Goal: Information Seeking & Learning: Learn about a topic

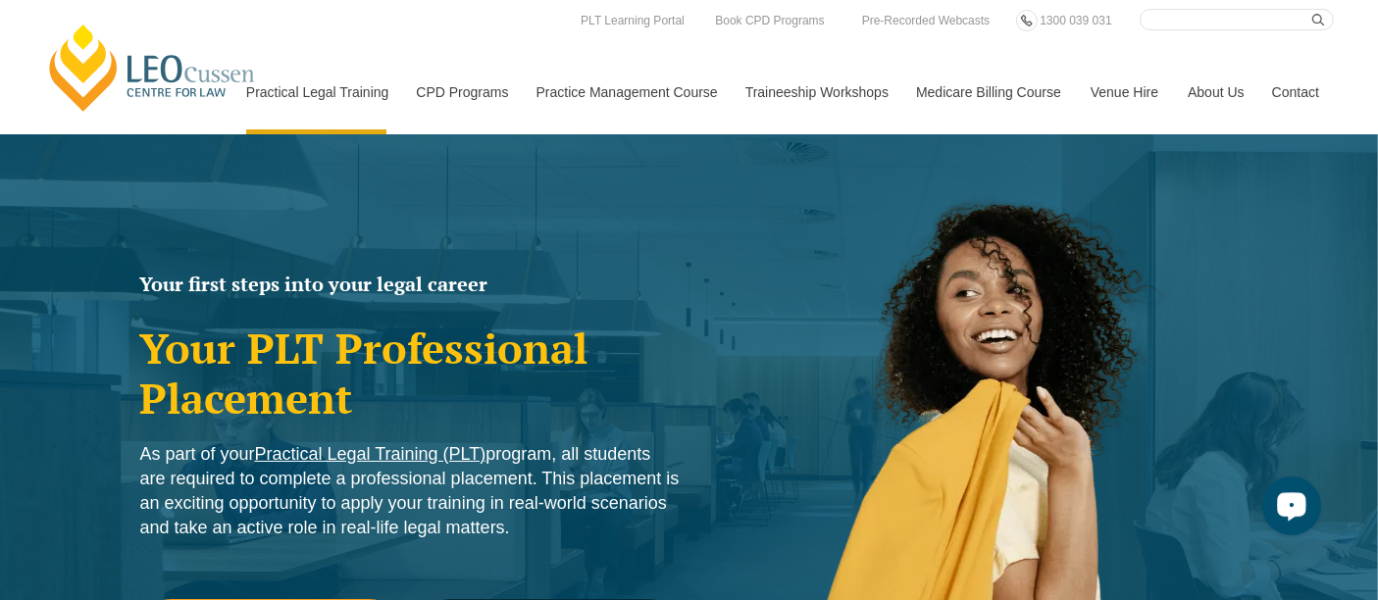
click at [1280, 488] on div "Open LiveChat chat widget" at bounding box center [1290, 503] width 33 height 33
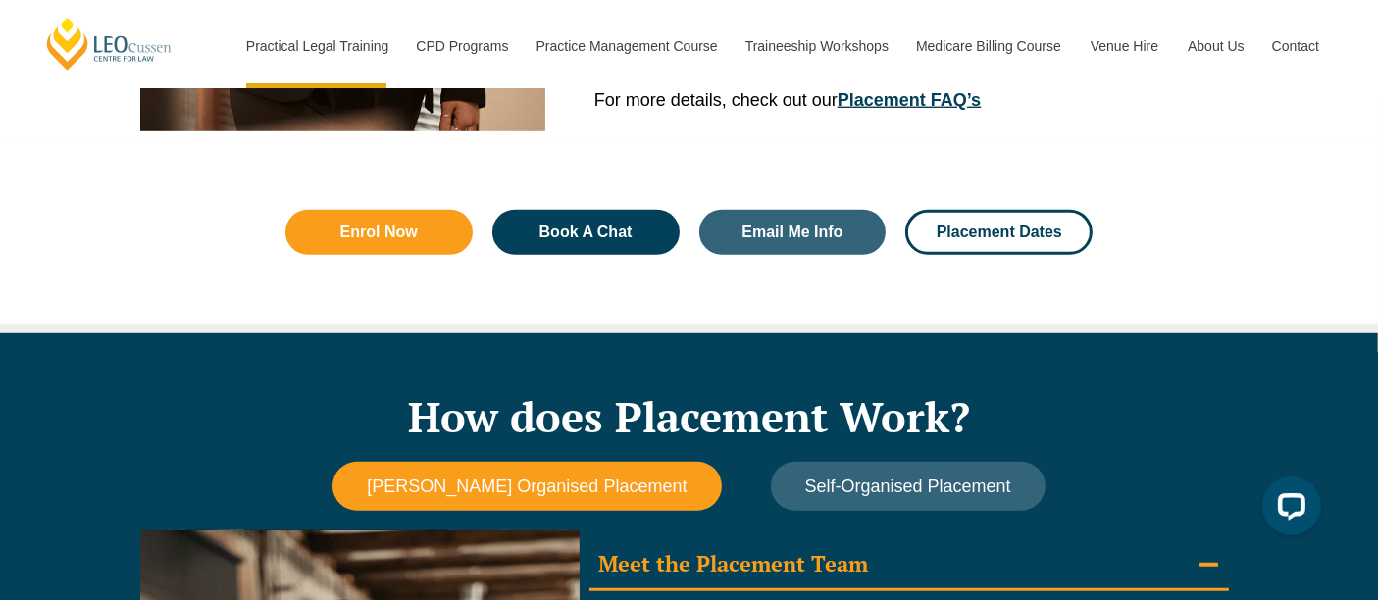
scroll to position [1373, 0]
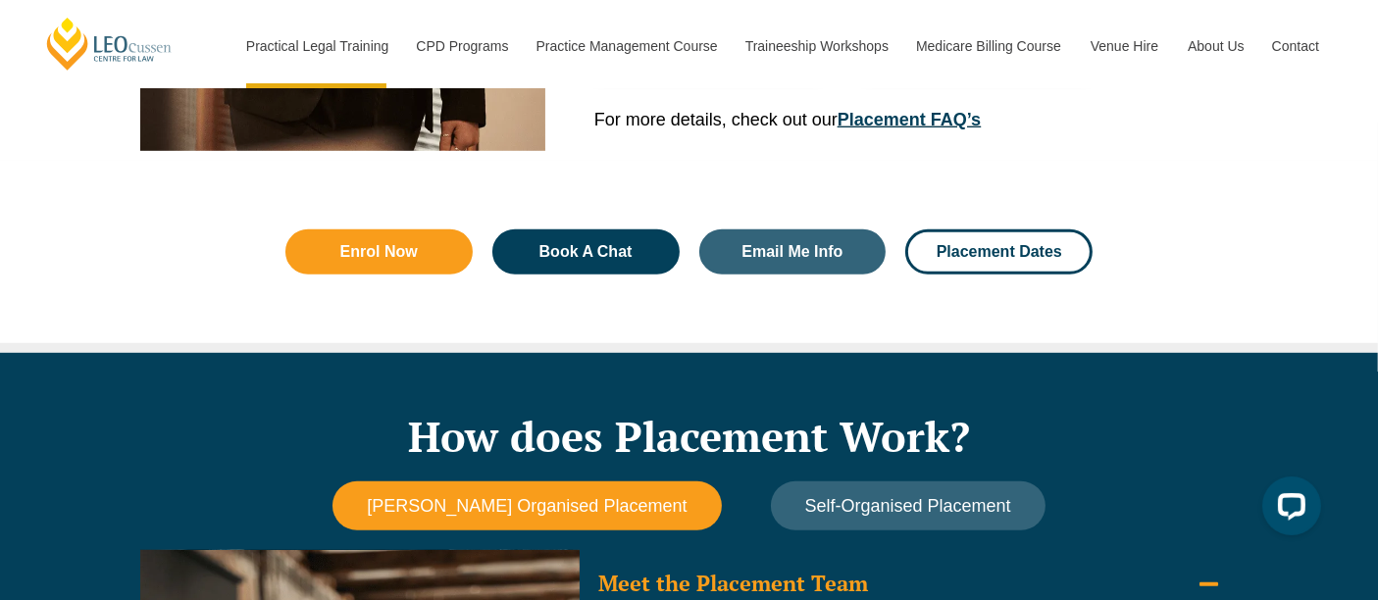
click at [879, 117] on link "Placement FAQ’s" at bounding box center [908, 120] width 143 height 20
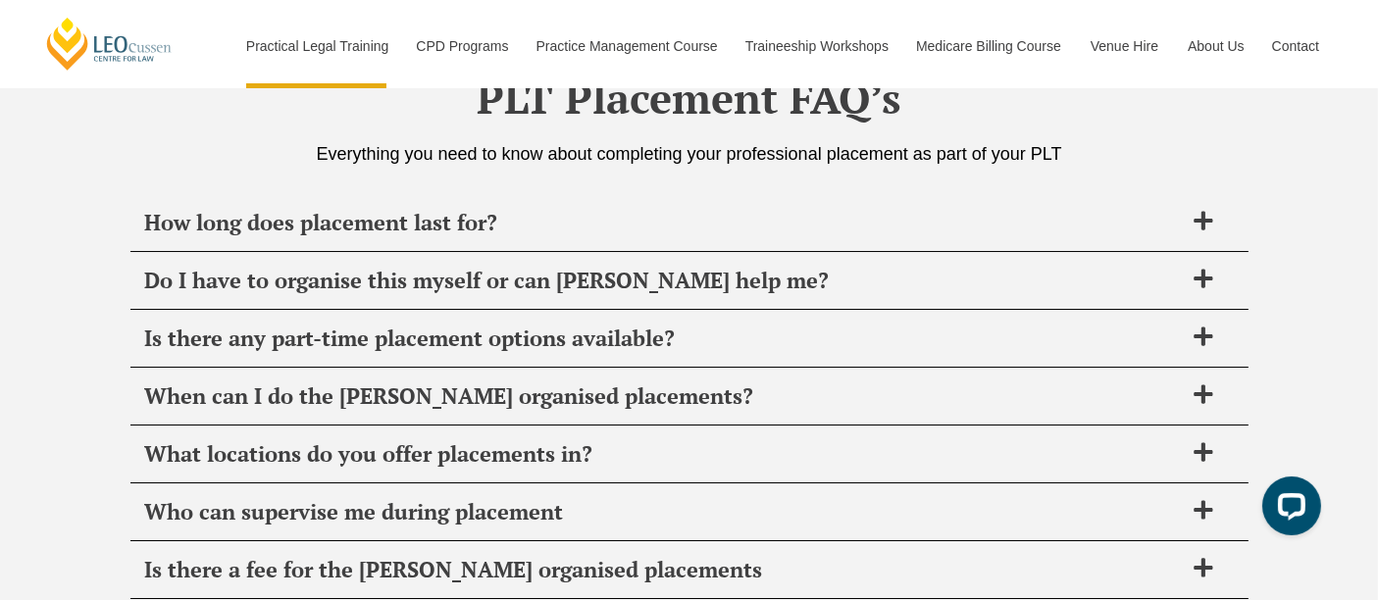
scroll to position [6919, 0]
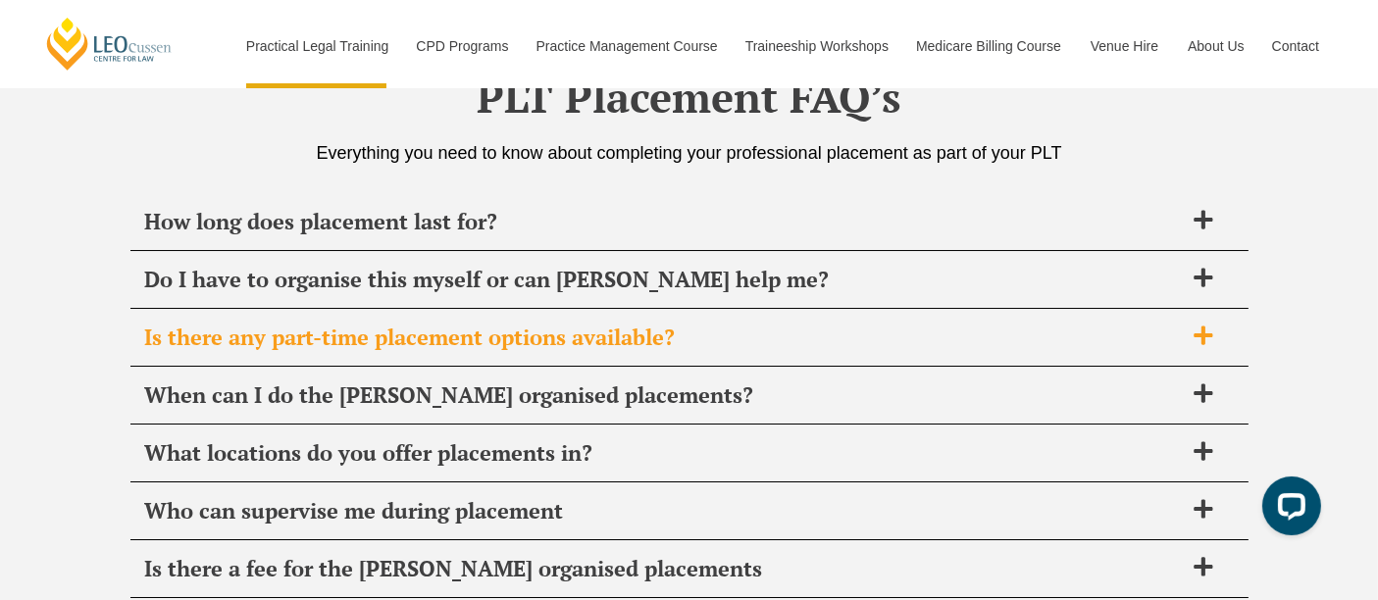
click at [489, 340] on span "Is there any part-time placement options available?" at bounding box center [663, 337] width 1037 height 27
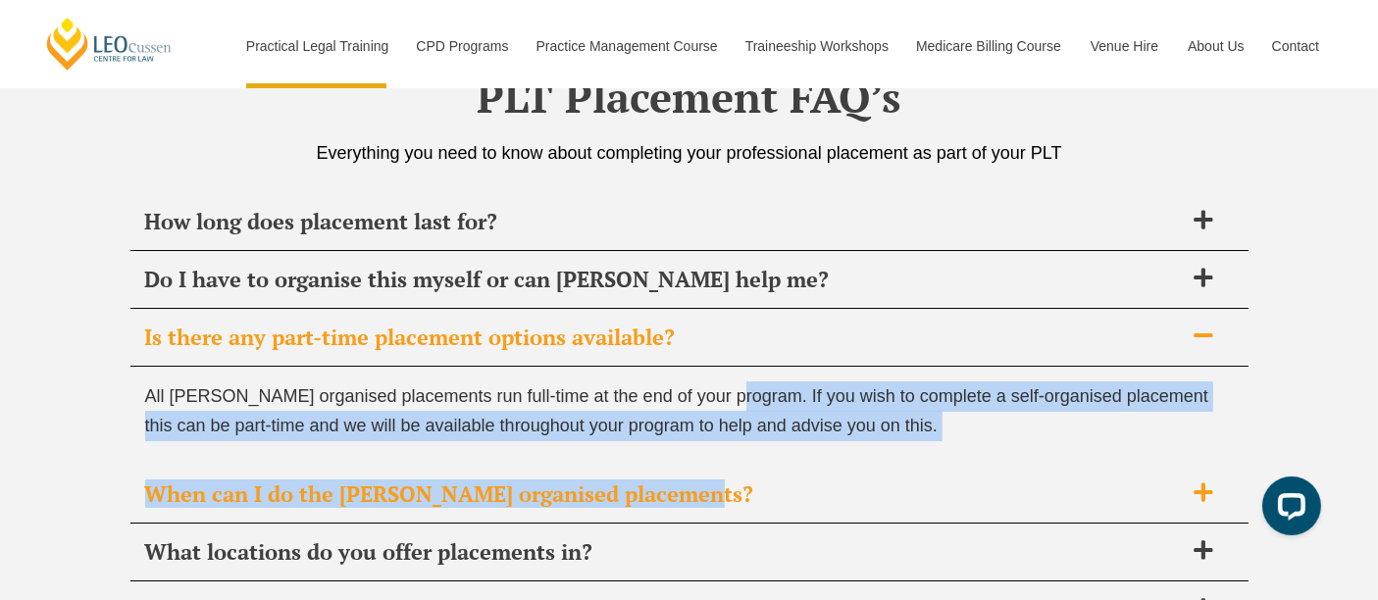
drag, startPoint x: 720, startPoint y: 378, endPoint x: 849, endPoint y: 467, distance: 156.6
click at [849, 467] on div "How long does placement last for? Placements carried out as part of the [PERSON…" at bounding box center [689, 503] width 1118 height 620
click at [849, 467] on div "When can I do the [PERSON_NAME] organised placements?" at bounding box center [689, 495] width 1118 height 58
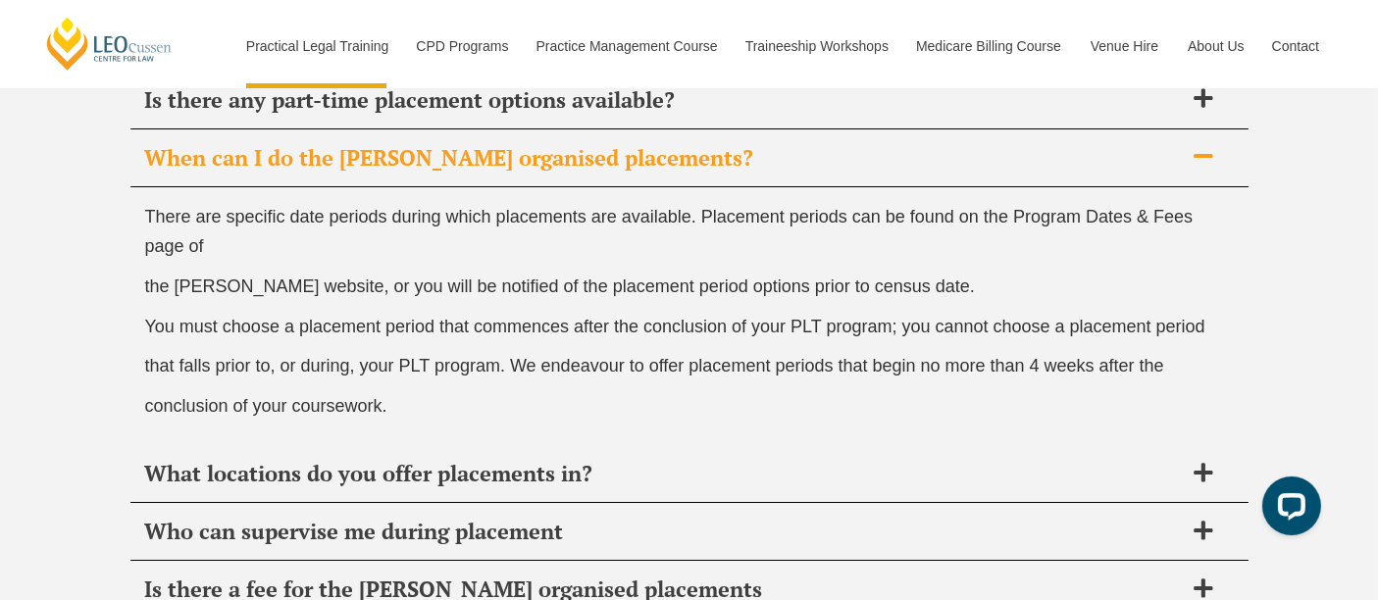
scroll to position [7157, 0]
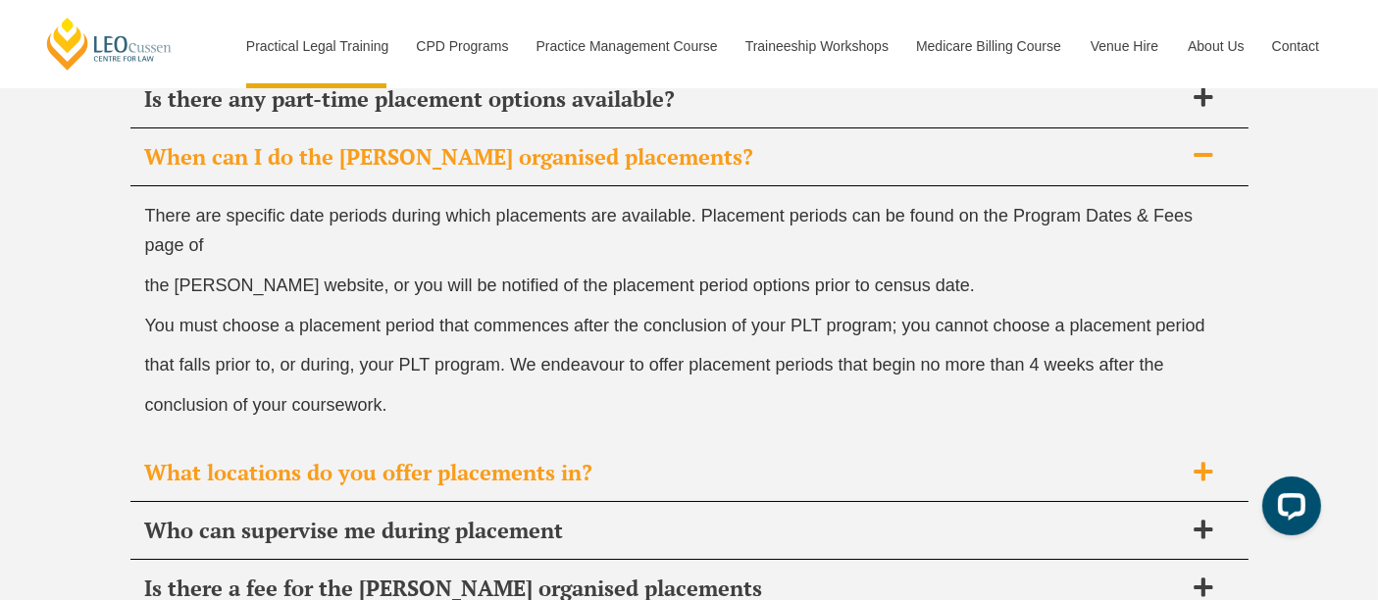
click at [667, 444] on div "What locations do you offer placements in?" at bounding box center [689, 473] width 1118 height 58
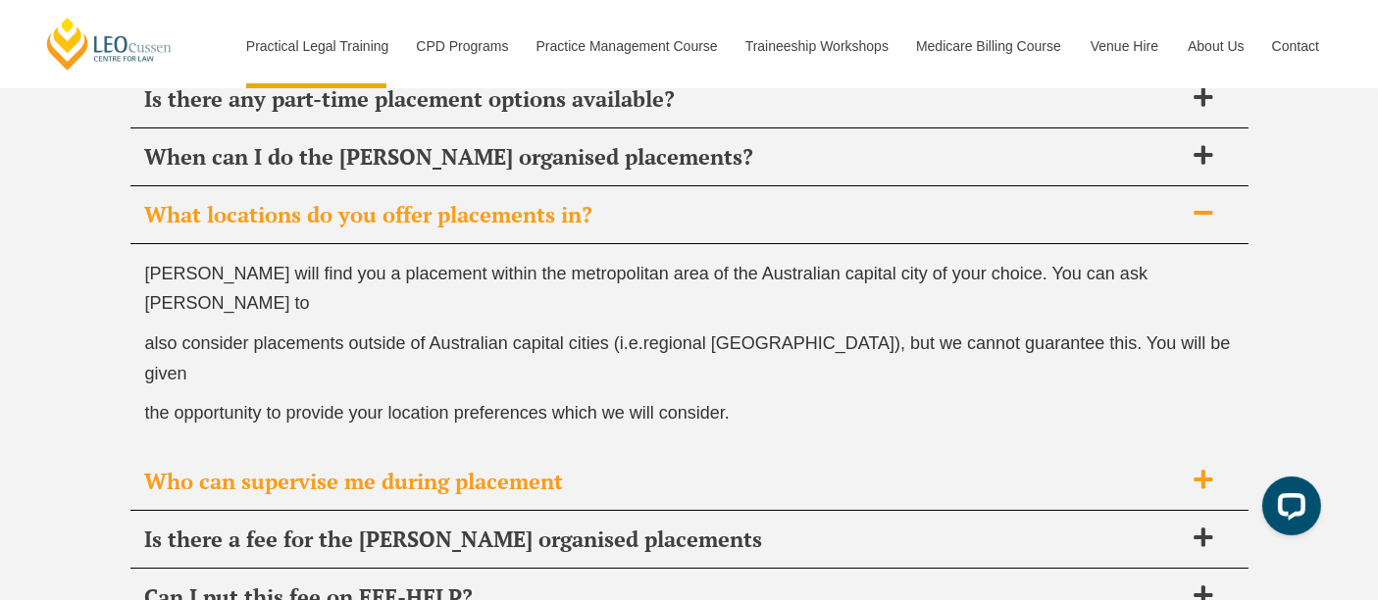
click at [814, 453] on div "Who can supervise me during placement" at bounding box center [689, 482] width 1118 height 58
